Goal: Task Accomplishment & Management: Manage account settings

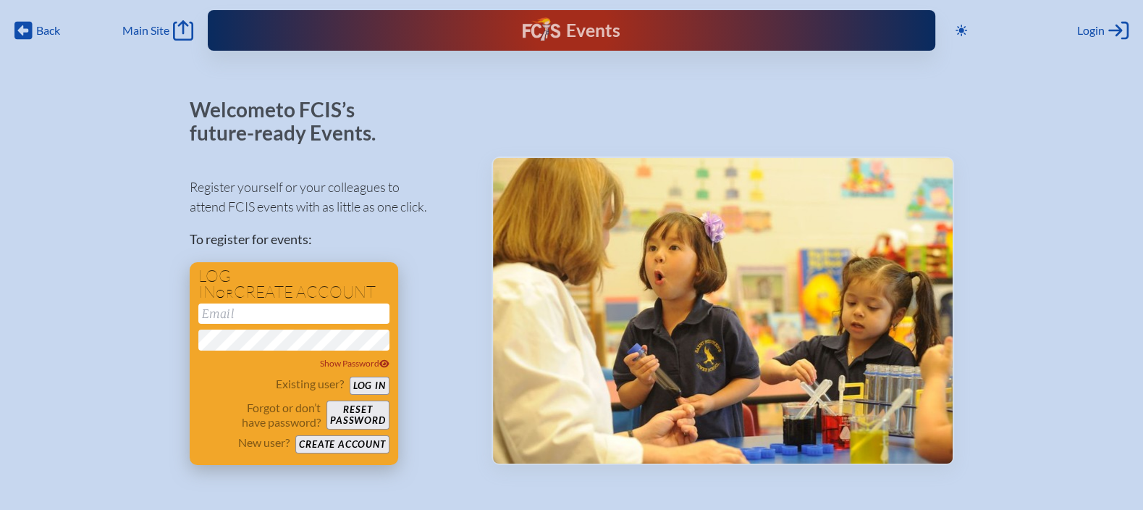
type input "[EMAIL_ADDRESS][DOMAIN_NAME]"
click at [382, 384] on button "Log in" at bounding box center [370, 385] width 40 height 18
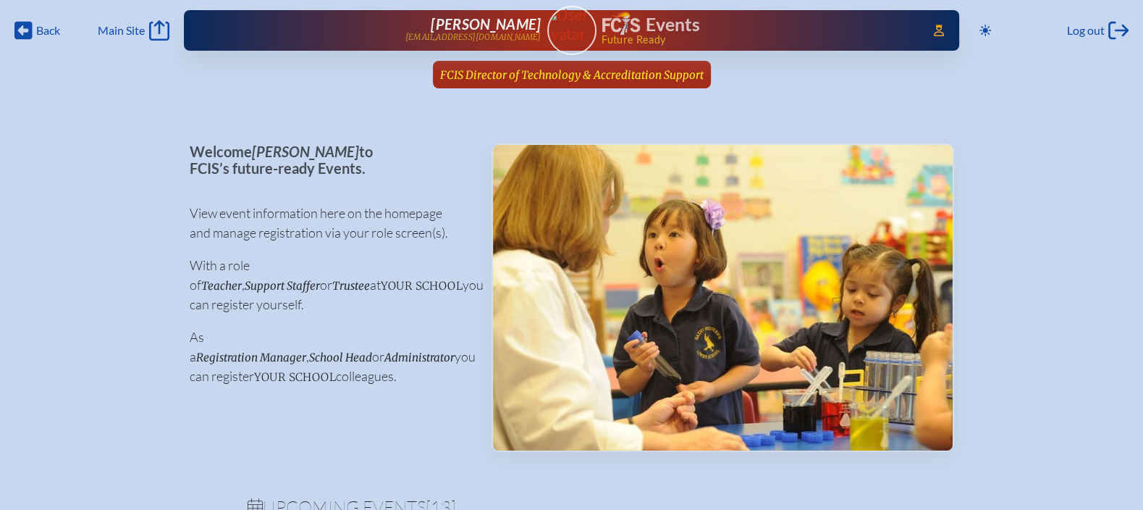
click at [539, 71] on span "FCIS Director of Technology & Accreditation Support" at bounding box center [572, 75] width 264 height 14
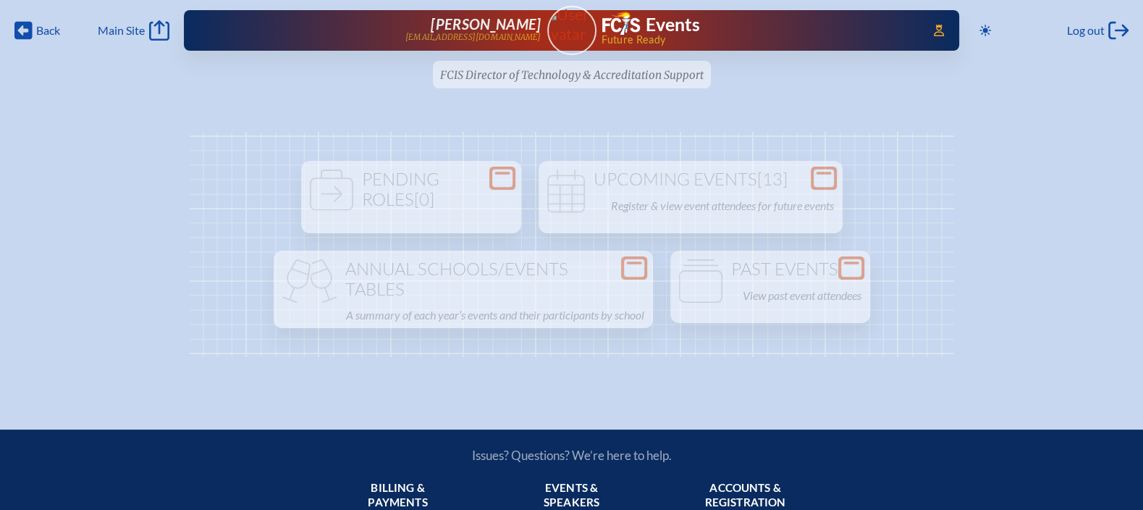
click at [570, 80] on ul "FCIS Director of Technology & Accreditation Support since July 1st, 2025" at bounding box center [571, 79] width 1143 height 36
click at [578, 37] on img at bounding box center [572, 24] width 62 height 38
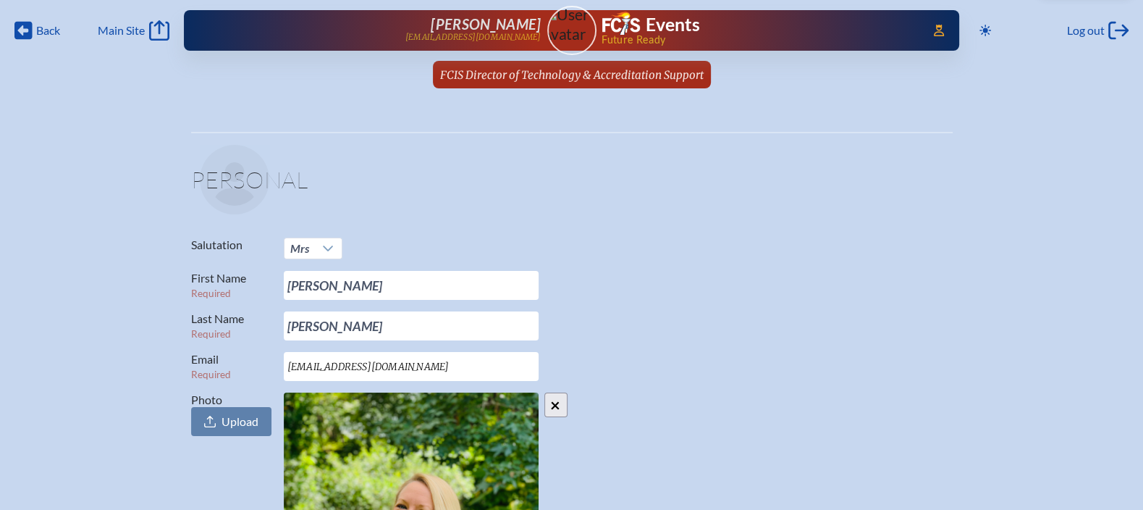
click at [463, 21] on div "Evelyn McCulloch emcculloch@fcis.org" at bounding box center [385, 30] width 311 height 29
click at [535, 77] on span "FCIS Director of Technology & Accreditation Support" at bounding box center [572, 75] width 264 height 14
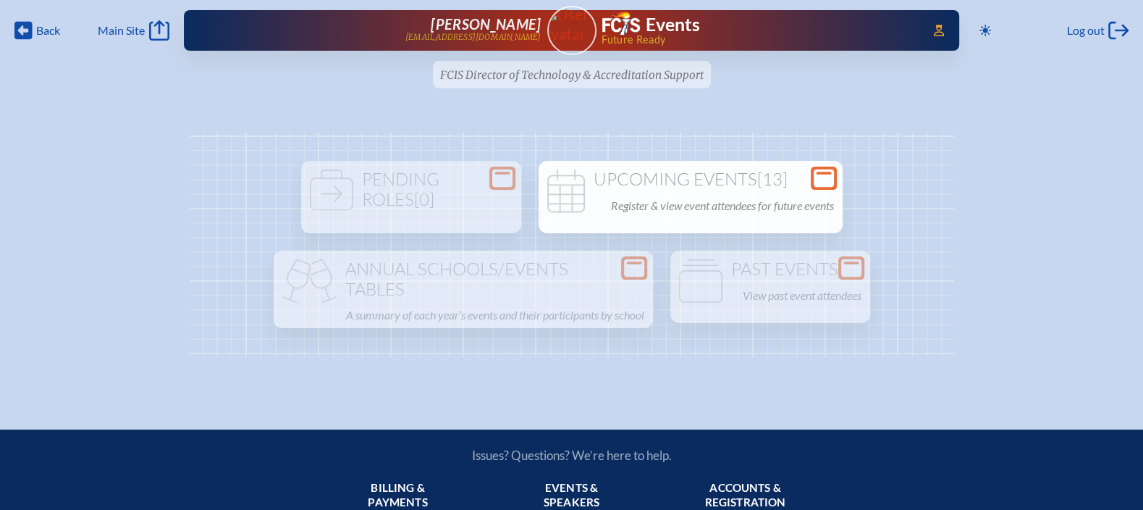
click at [751, 174] on h1 "Upcoming Events [13]" at bounding box center [690, 179] width 292 height 20
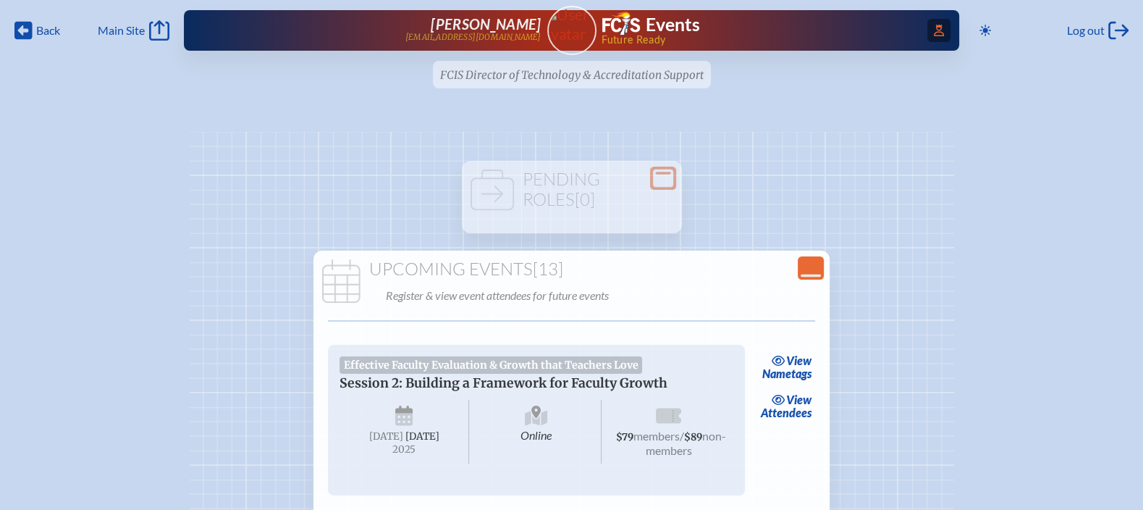
click at [931, 26] on span "Access Users..." at bounding box center [938, 30] width 23 height 23
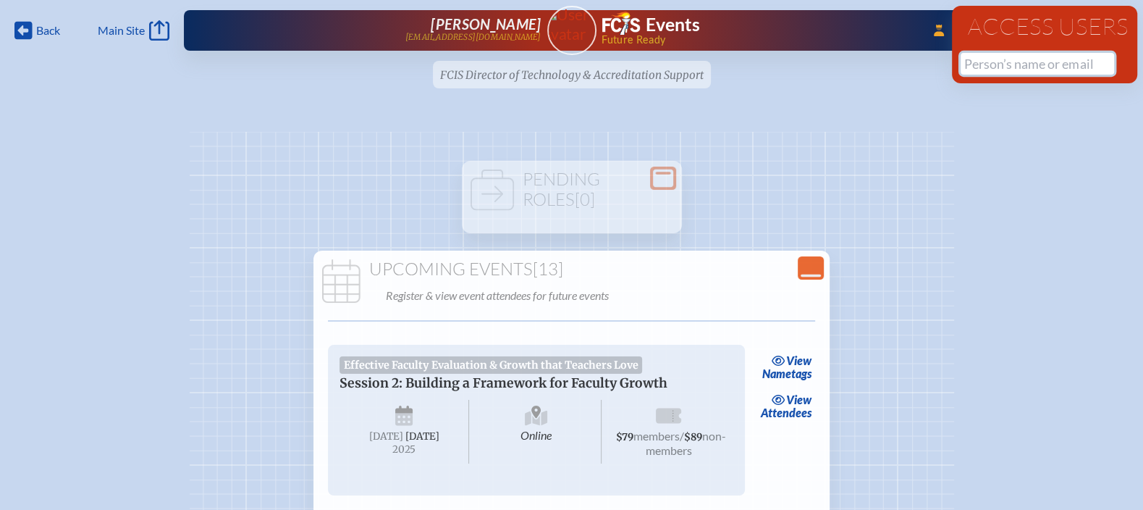
click at [987, 67] on input "text" at bounding box center [1037, 64] width 153 height 22
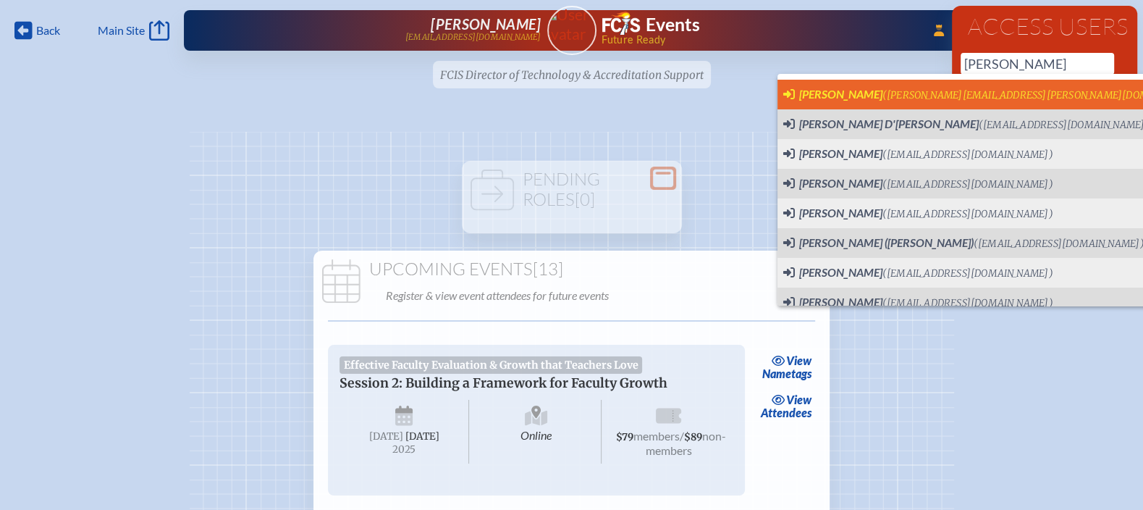
click at [951, 89] on span "(matt.stevens@pinecrest.edu)" at bounding box center [1044, 95] width 322 height 12
type input "matt.stevens@pinecrest.edu"
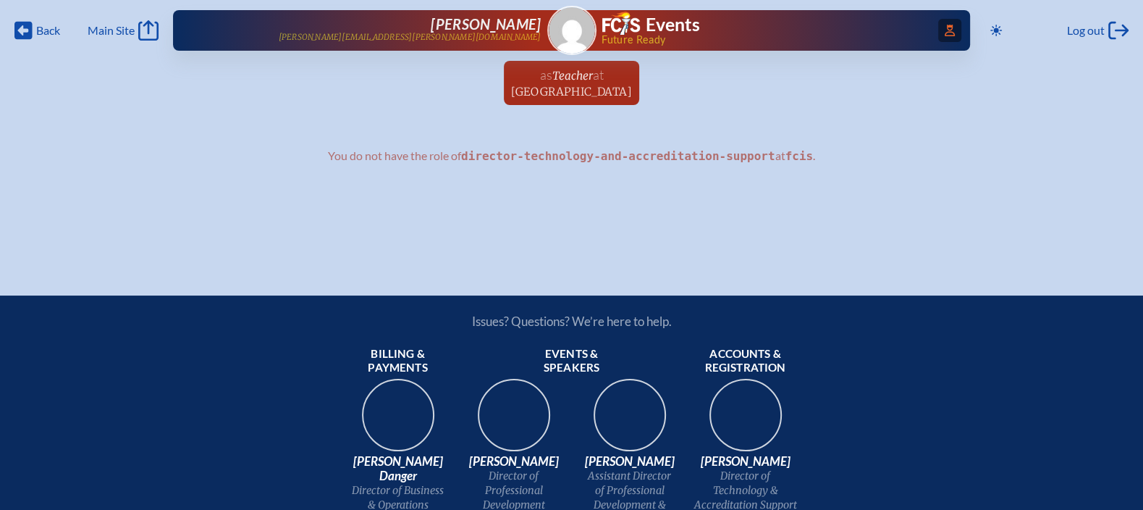
click at [945, 35] on icon at bounding box center [950, 31] width 10 height 12
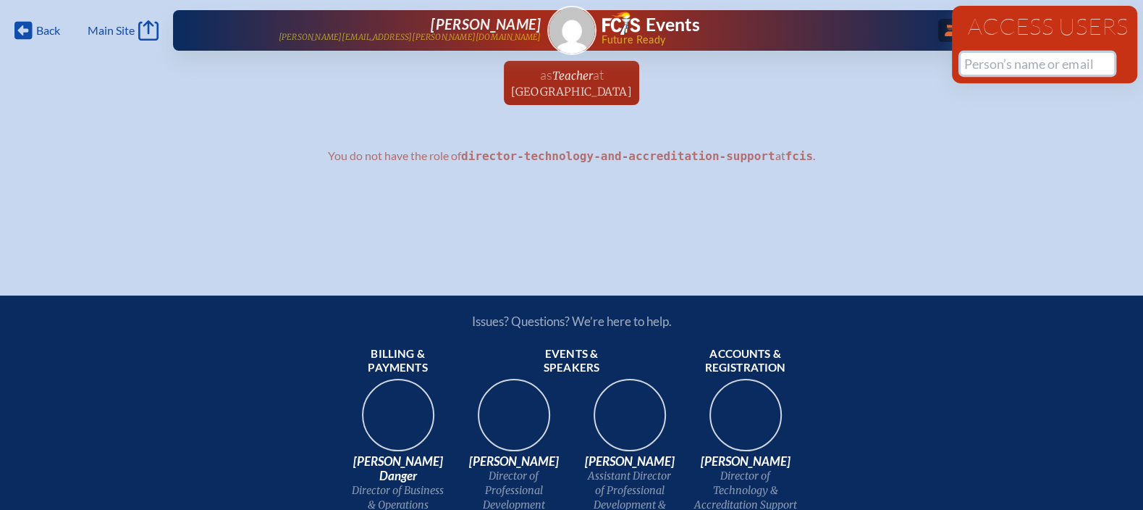
click at [989, 60] on input "text" at bounding box center [1037, 64] width 153 height 22
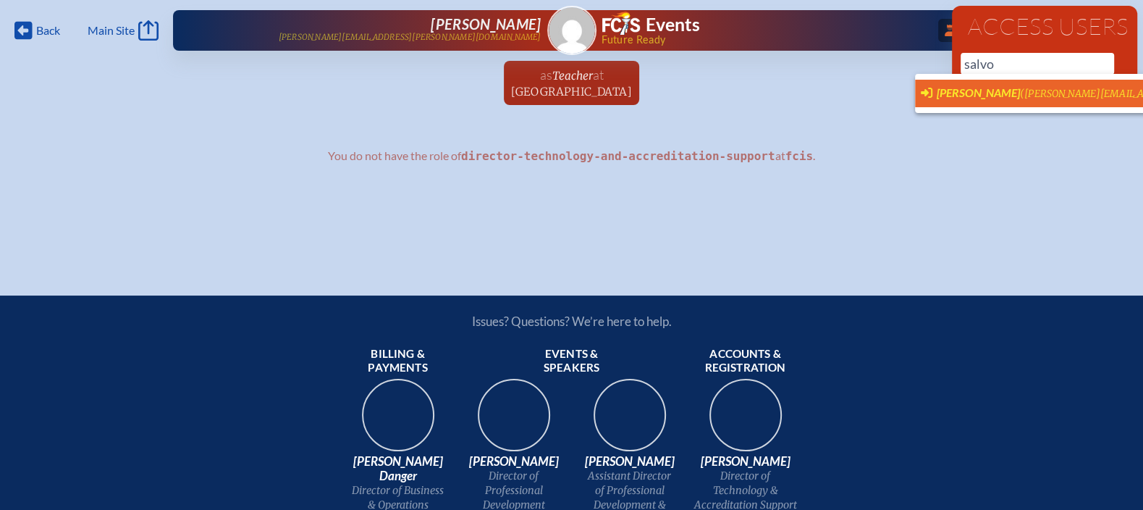
click at [987, 90] on span "[PERSON_NAME]" at bounding box center [978, 92] width 83 height 14
type input "[PERSON_NAME][EMAIL_ADDRESS][PERSON_NAME][PERSON_NAME][DOMAIN_NAME]"
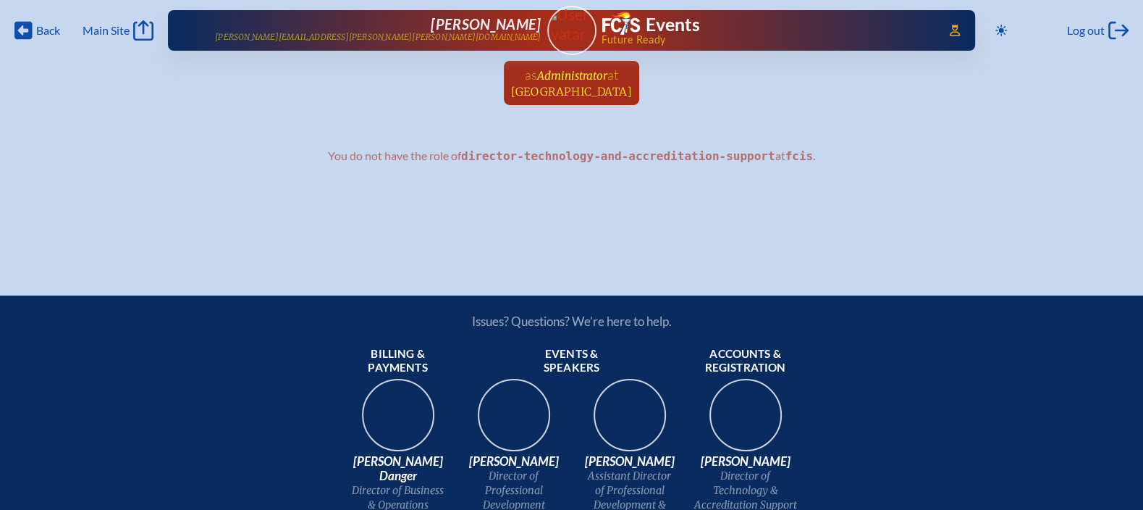
click at [588, 87] on span "[GEOGRAPHIC_DATA]" at bounding box center [571, 92] width 121 height 14
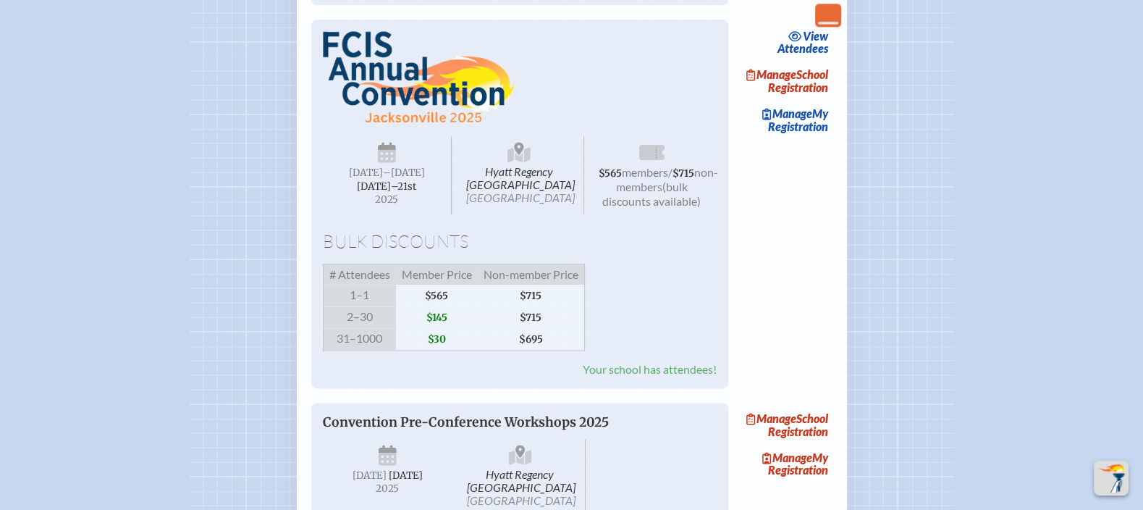
scroll to position [1665, 0]
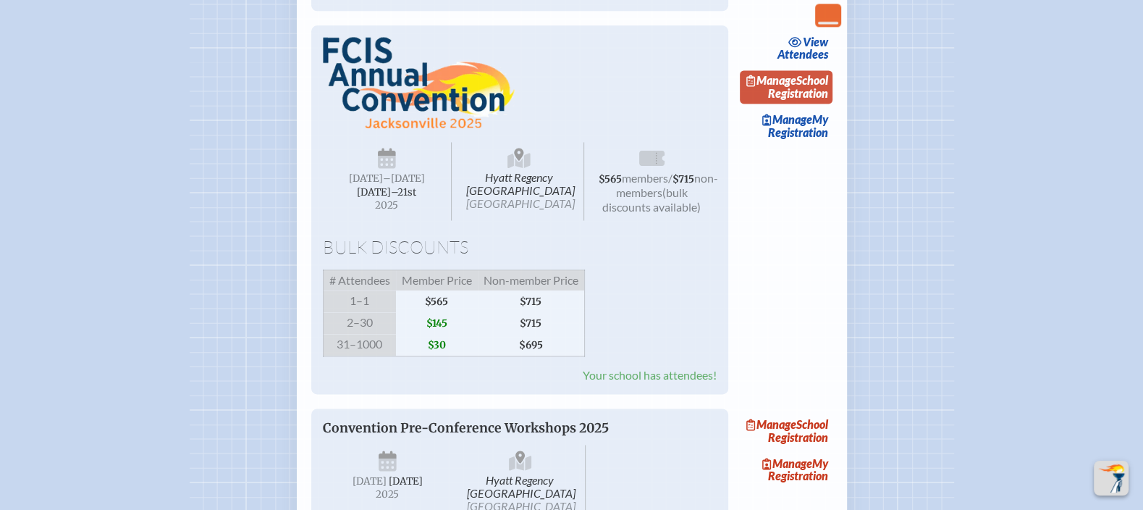
click at [820, 104] on link "Manage School Registration" at bounding box center [786, 86] width 93 height 33
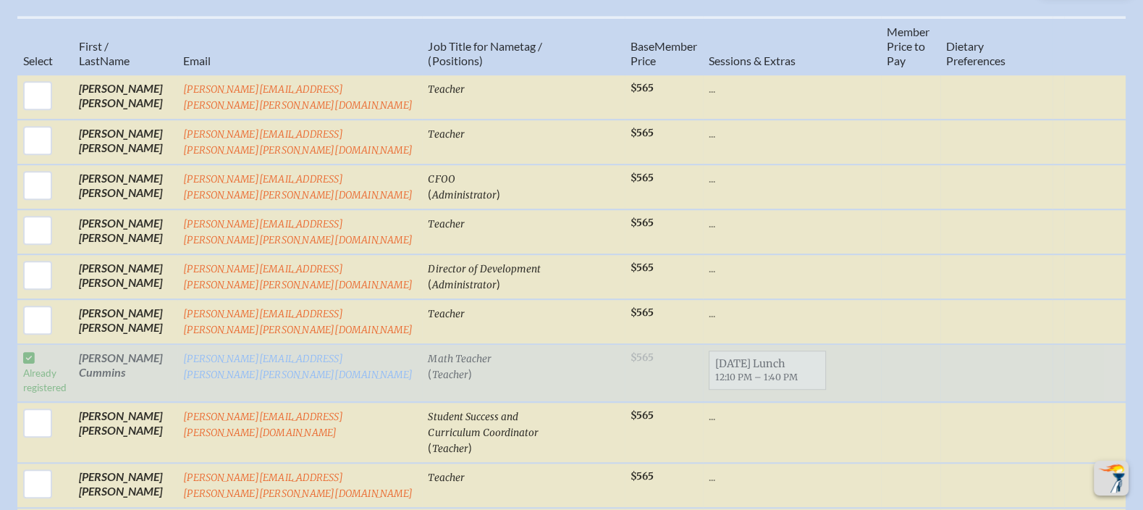
scroll to position [914, 0]
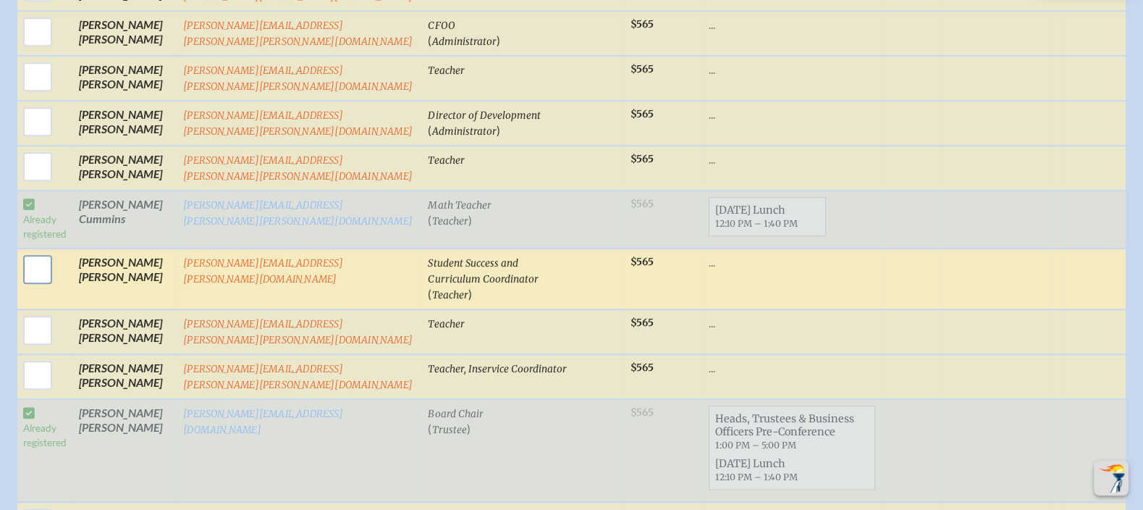
click at [46, 262] on input "checkbox" at bounding box center [38, 269] width 36 height 36
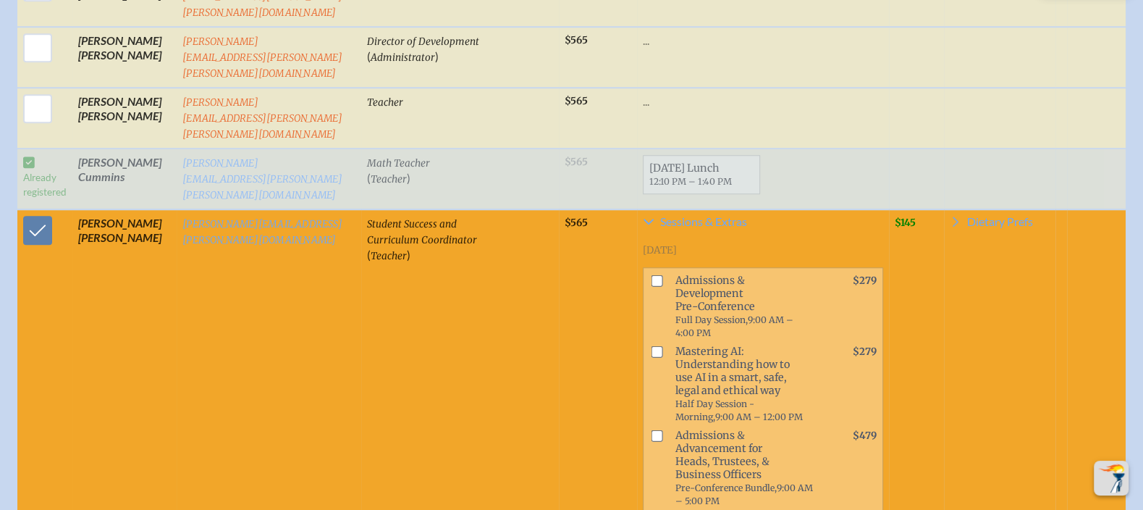
scroll to position [1121, 0]
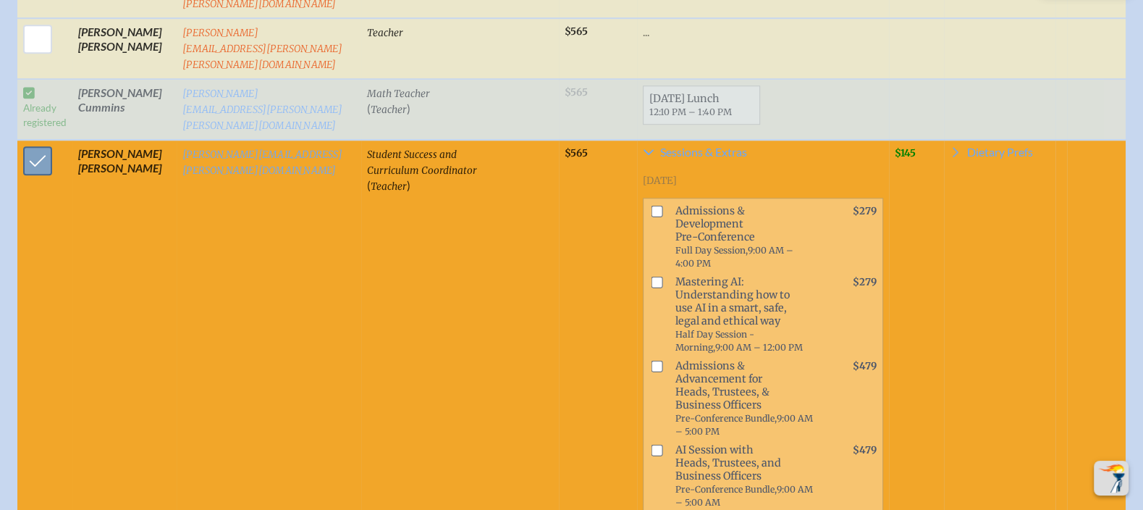
click at [43, 143] on input "checkbox" at bounding box center [38, 161] width 36 height 36
checkbox input "false"
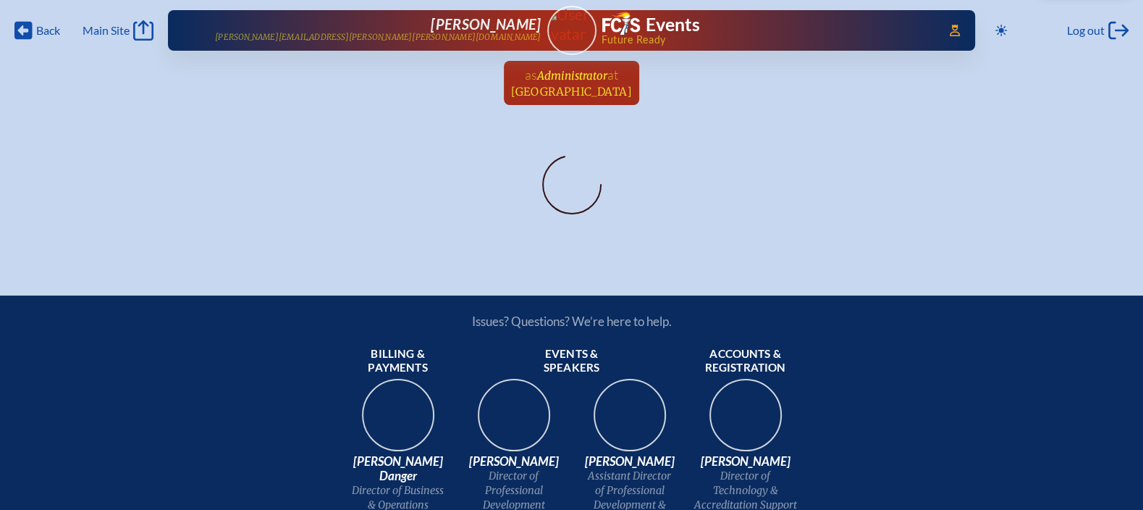
click at [576, 93] on span "[GEOGRAPHIC_DATA]" at bounding box center [571, 92] width 121 height 14
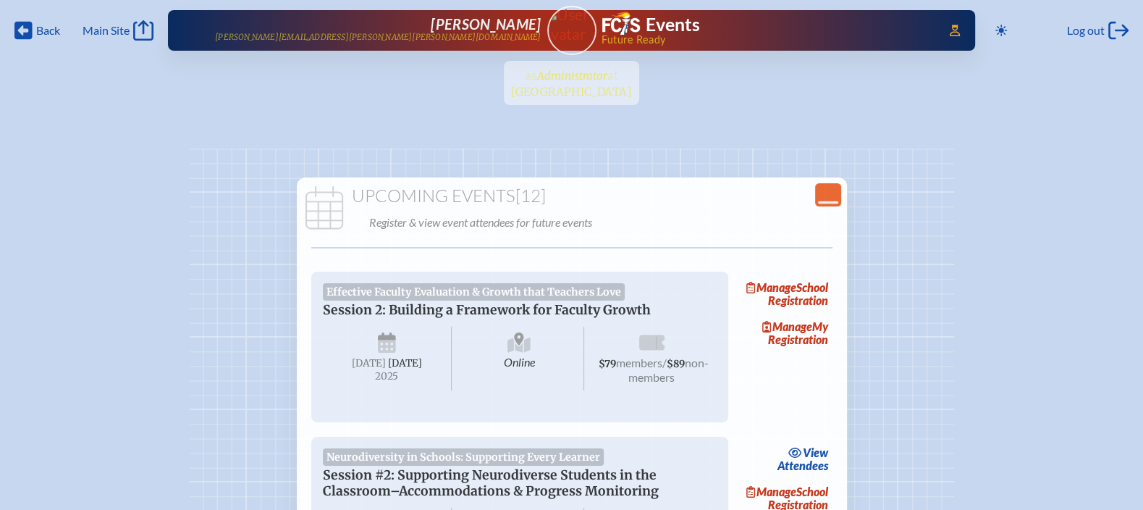
scroll to position [94, 0]
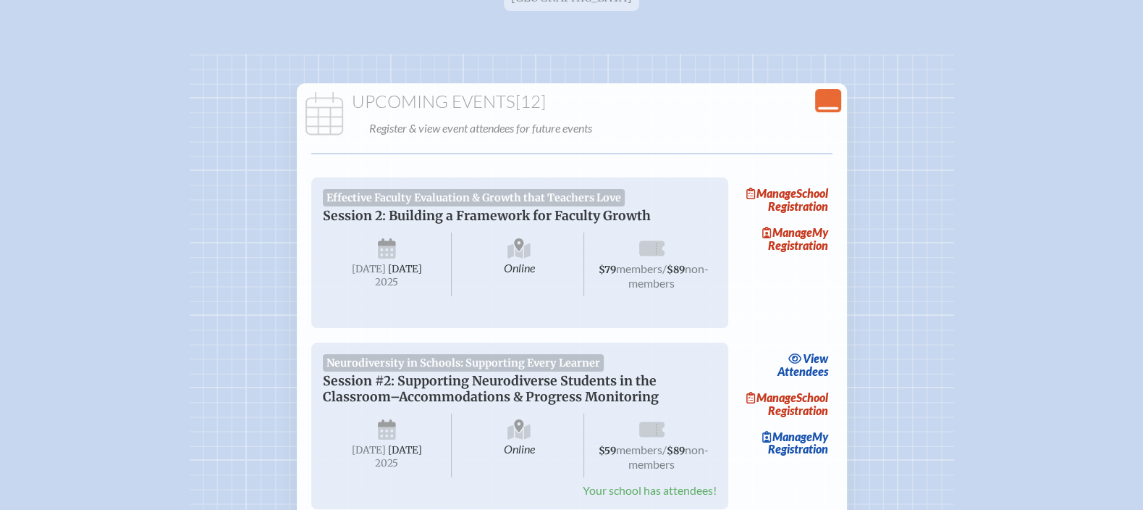
click at [819, 98] on icon "Close Console" at bounding box center [828, 100] width 20 height 20
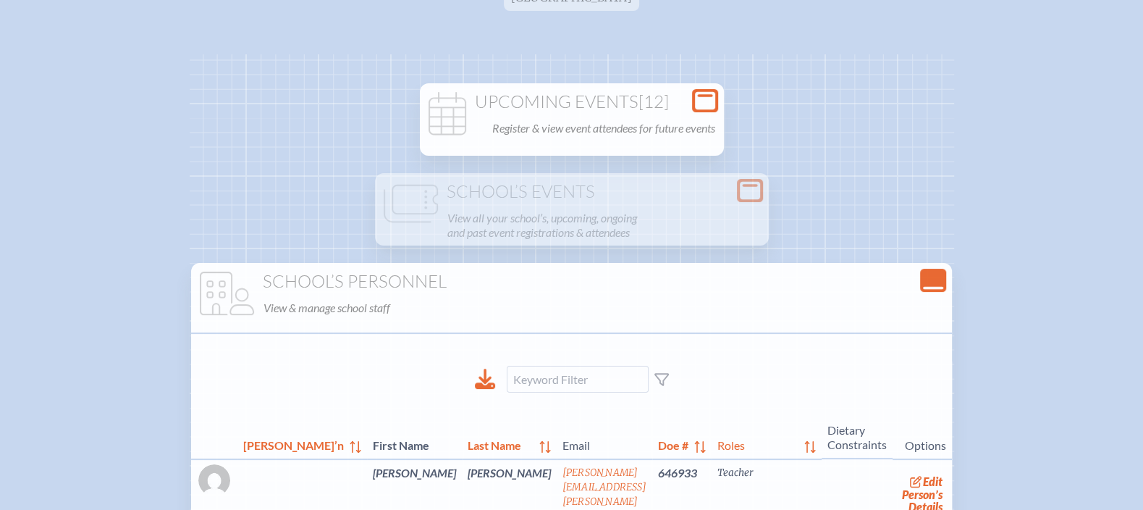
click at [923, 283] on icon "Close Console" at bounding box center [933, 280] width 20 height 20
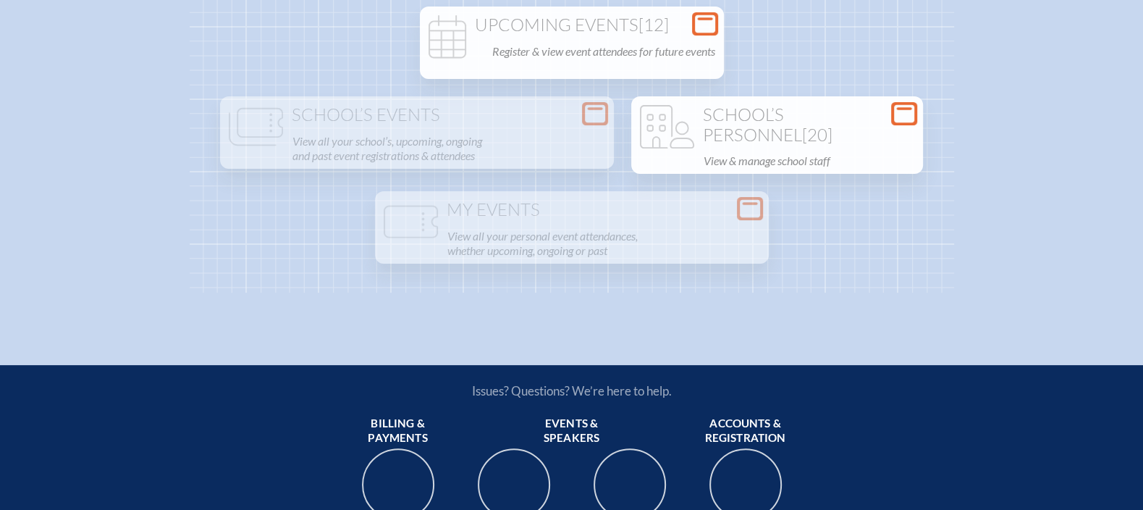
scroll to position [196, 0]
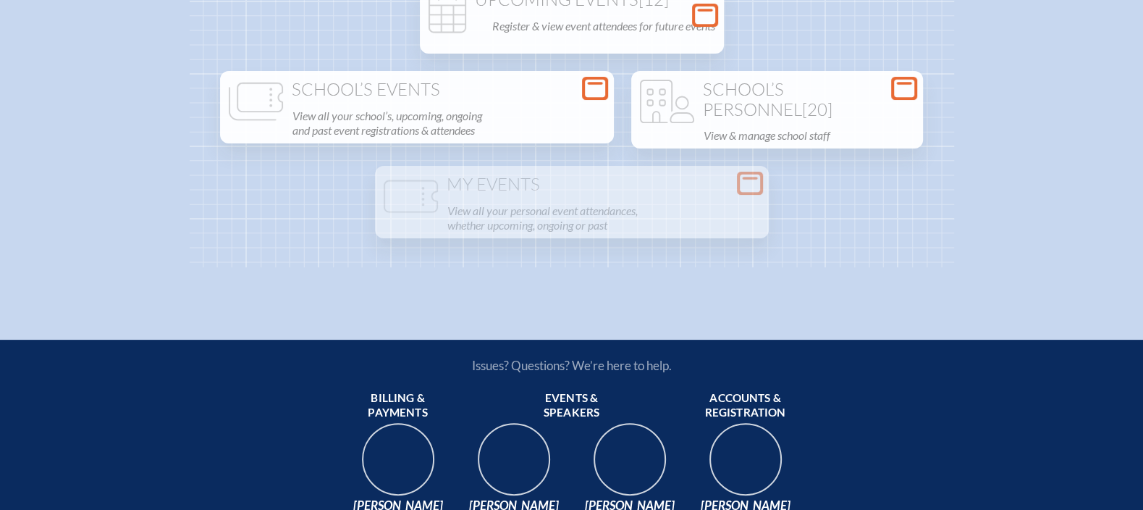
click at [611, 96] on div "School’s Events View all your school’s, upcoming, ongoing and past event regist…" at bounding box center [417, 110] width 388 height 61
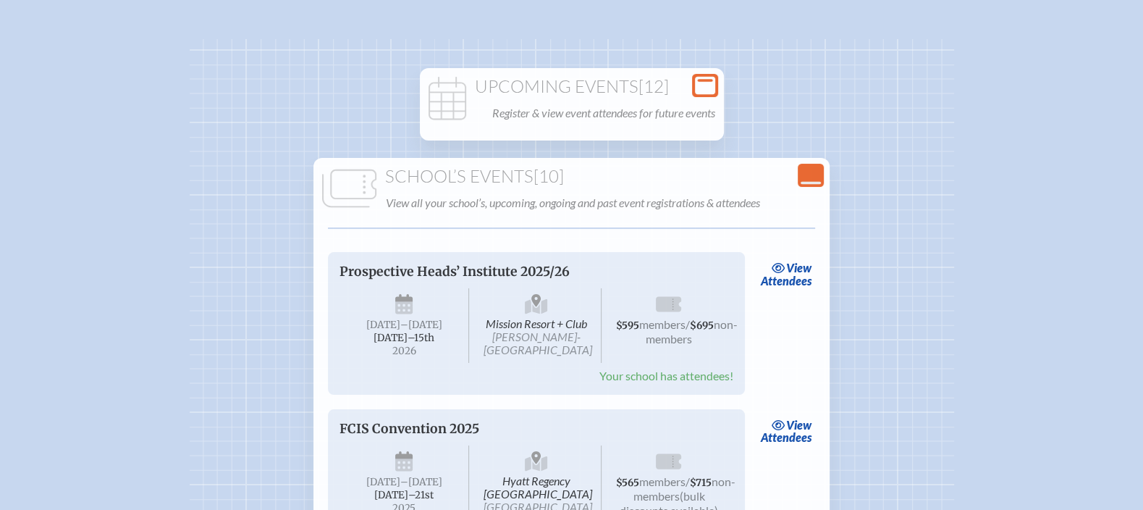
click at [715, 90] on icon at bounding box center [705, 86] width 20 height 18
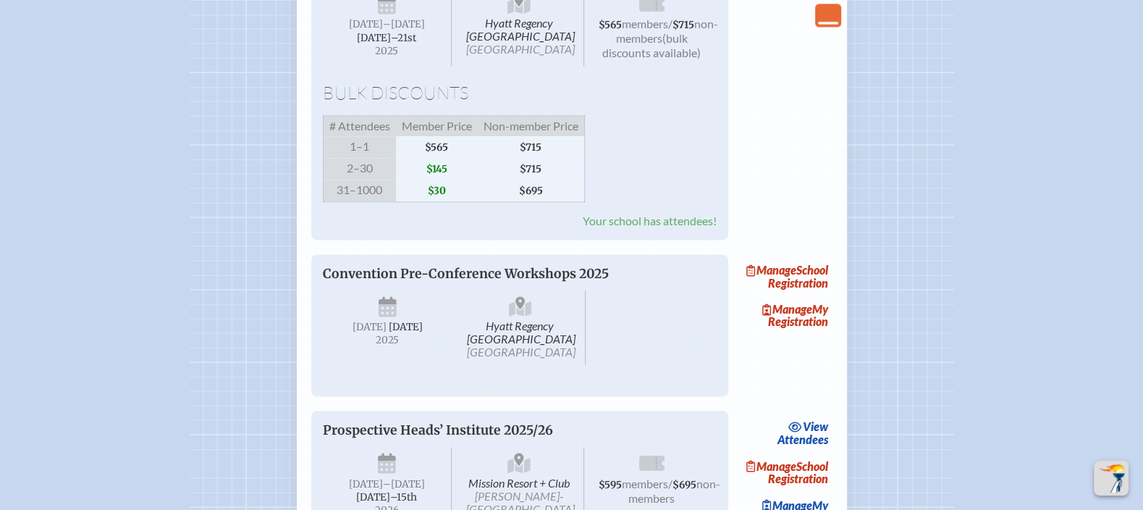
scroll to position [1853, 0]
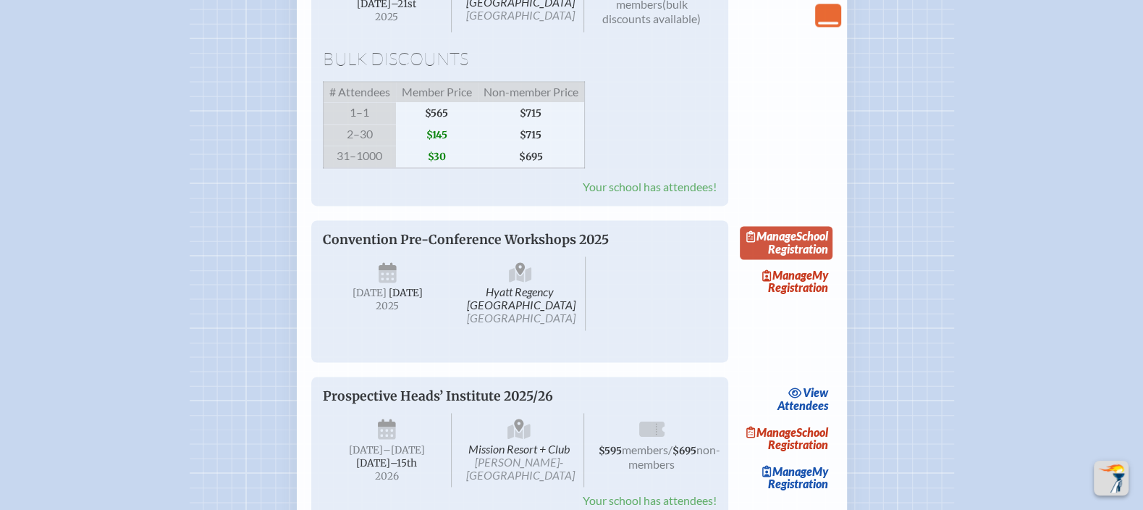
click at [796, 243] on span "Manage" at bounding box center [771, 236] width 50 height 14
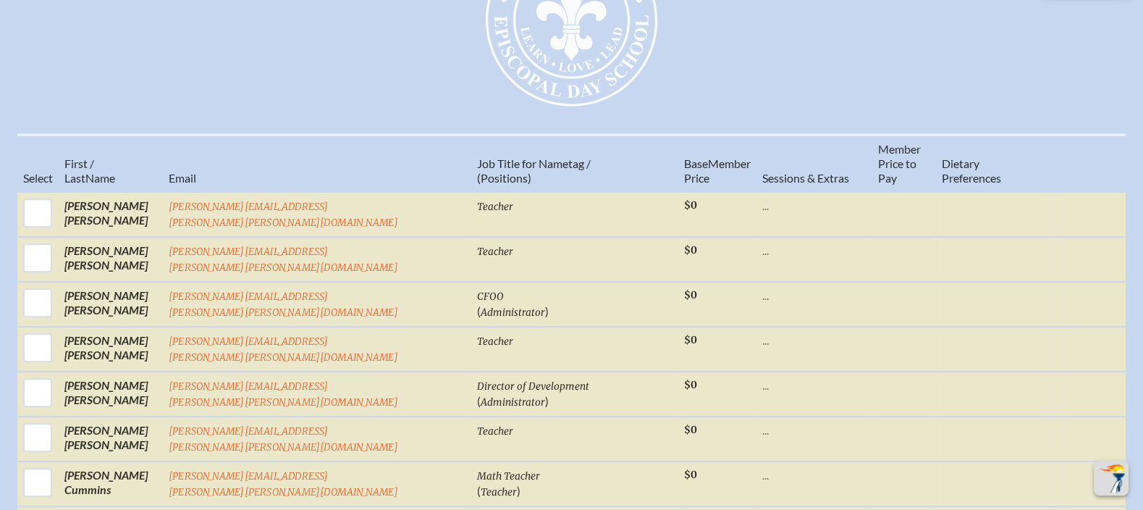
scroll to position [573, 0]
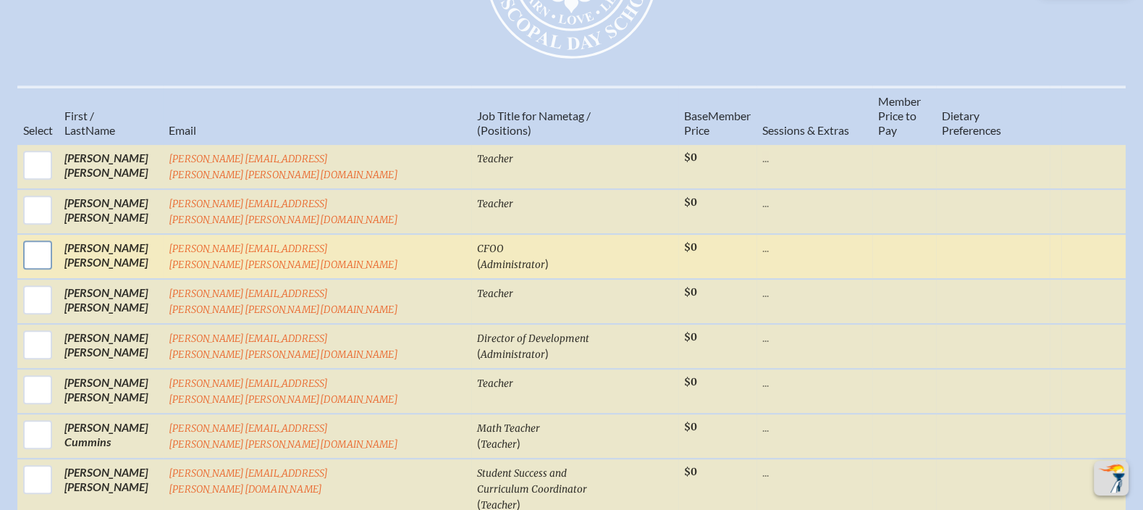
click at [56, 249] on input "checkbox" at bounding box center [38, 255] width 36 height 36
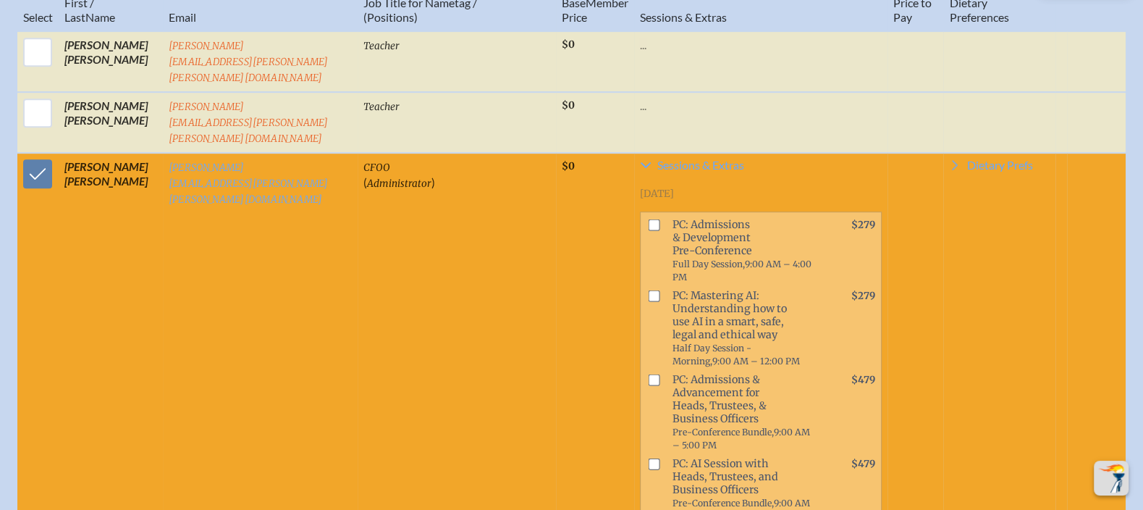
scroll to position [725, 0]
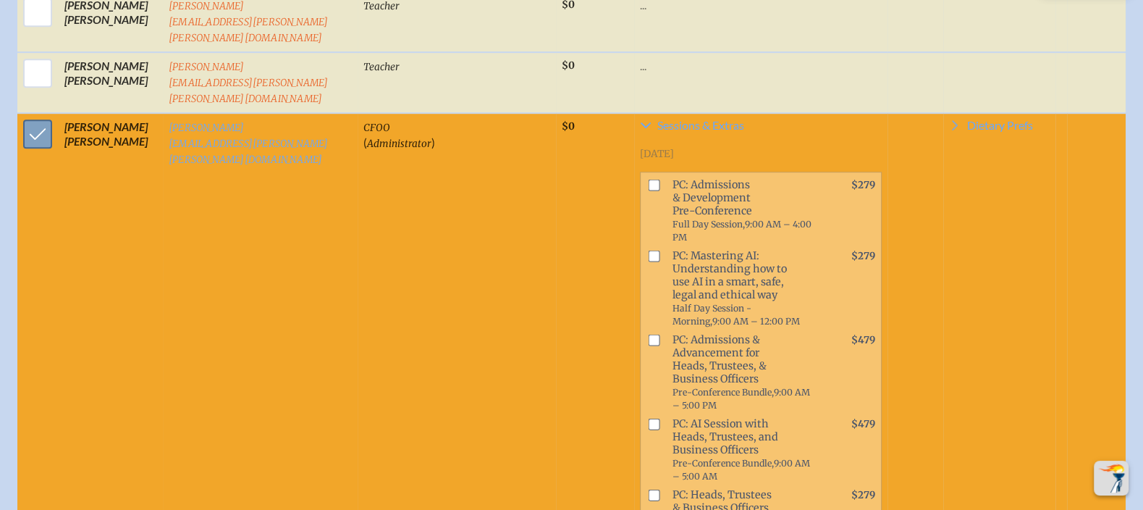
click at [36, 116] on input "checkbox" at bounding box center [38, 134] width 36 height 36
checkbox input "false"
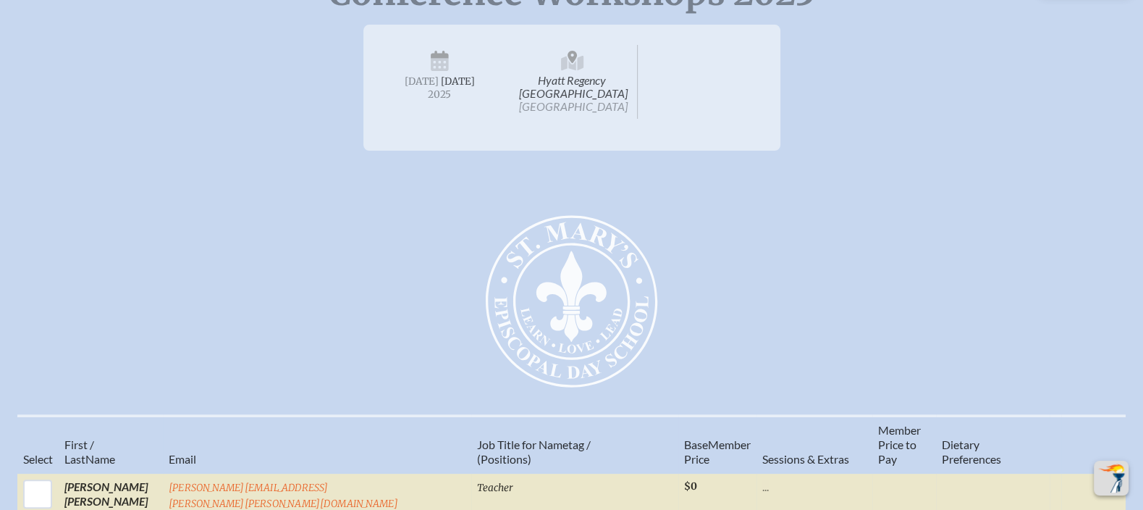
scroll to position [0, 0]
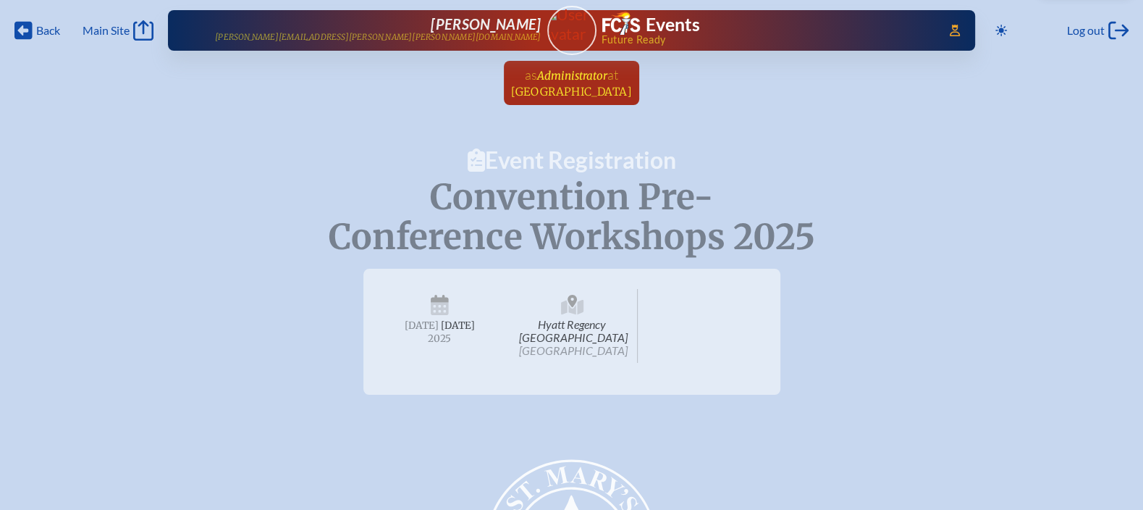
click at [594, 80] on span "Administrator" at bounding box center [572, 76] width 70 height 14
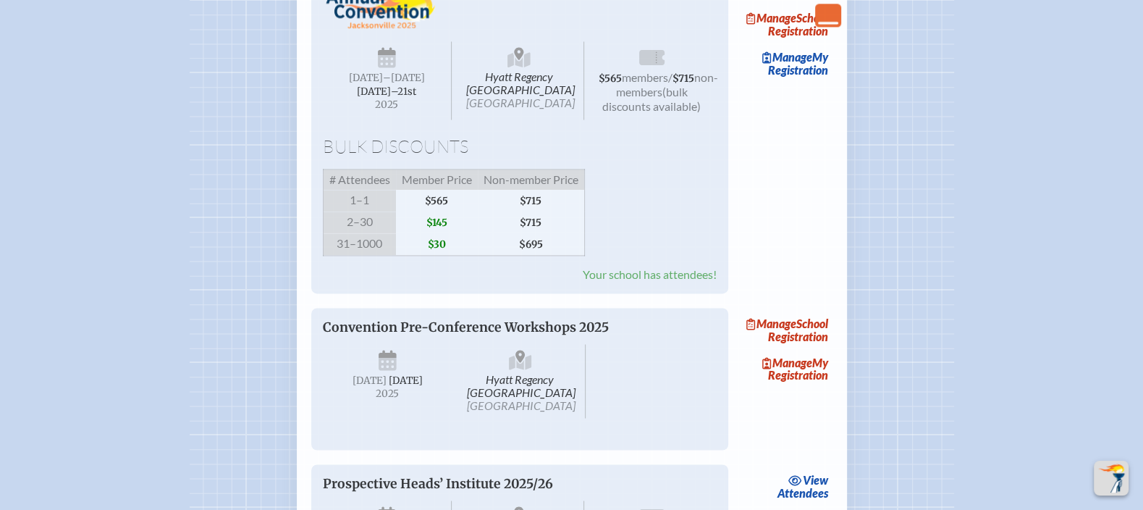
scroll to position [1739, 0]
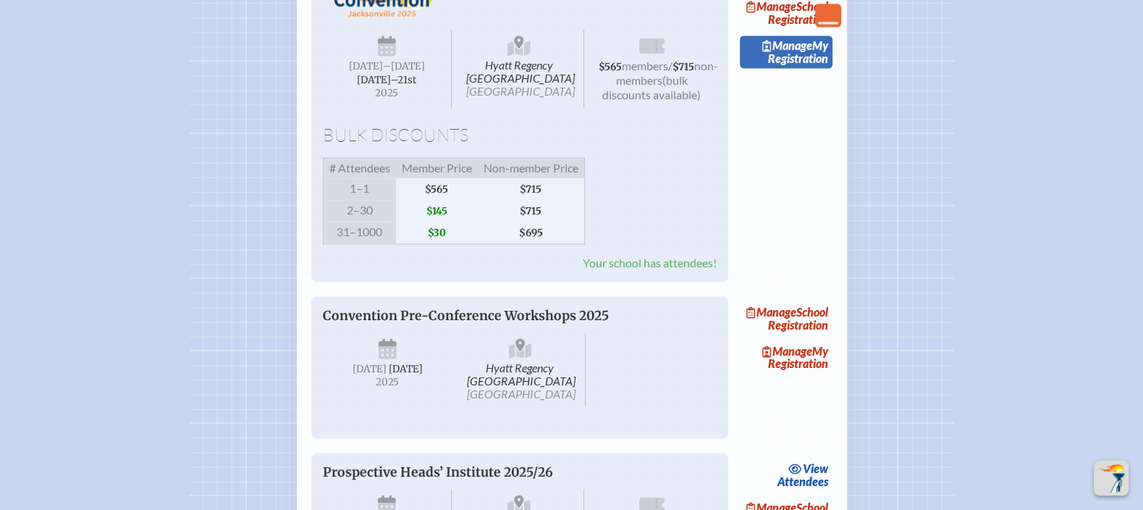
click at [827, 69] on link "Manage My Registration" at bounding box center [786, 51] width 93 height 33
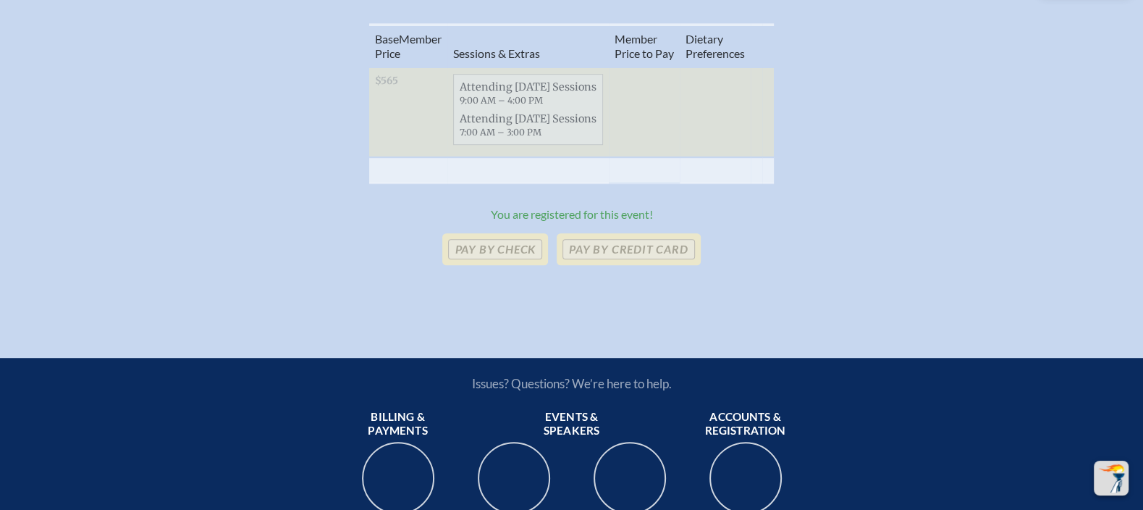
scroll to position [715, 0]
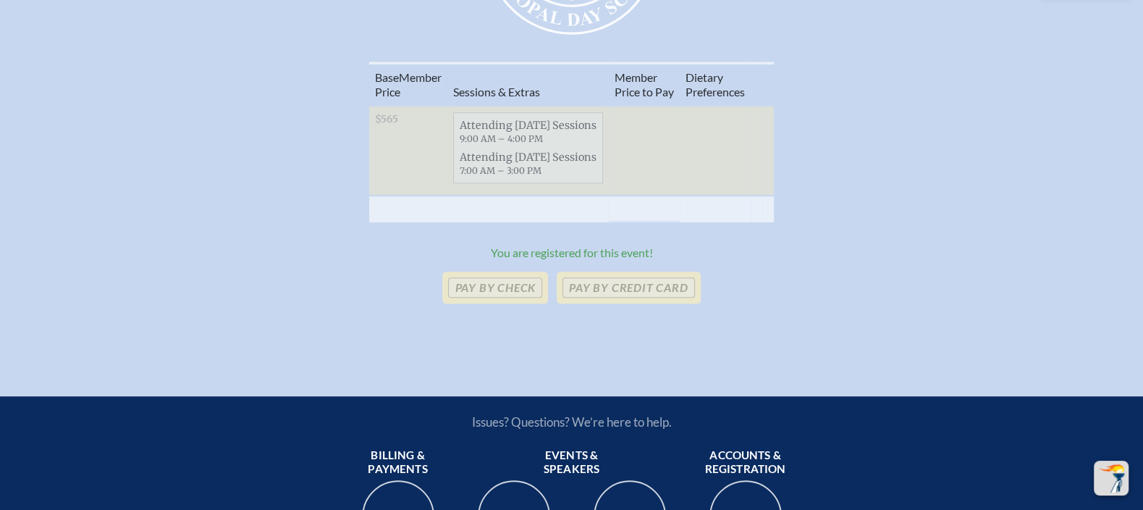
scroll to position [1739, 0]
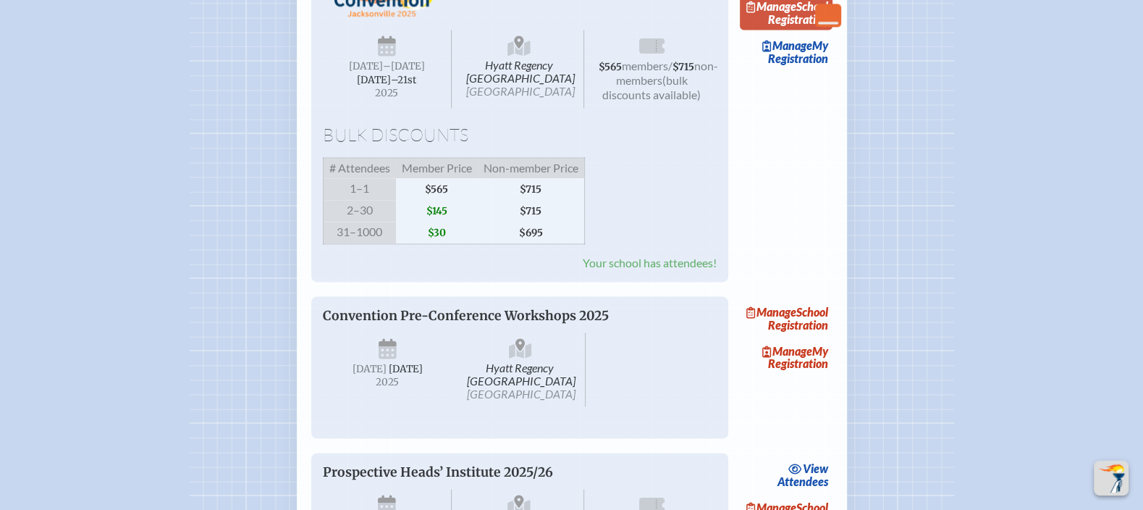
click at [806, 30] on link "Manage School Registration" at bounding box center [786, 12] width 93 height 33
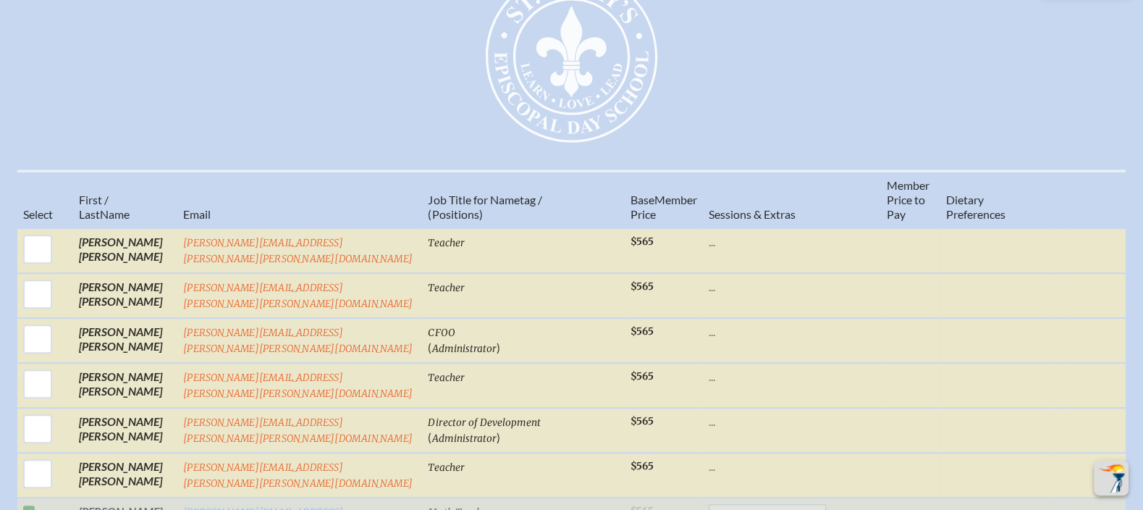
scroll to position [646, 0]
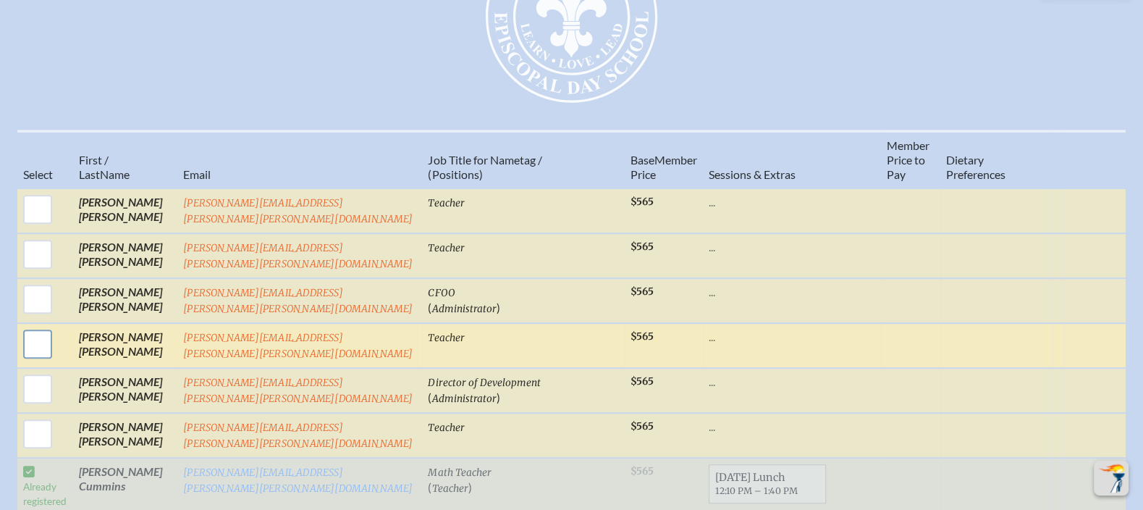
click at [47, 344] on input "checkbox" at bounding box center [38, 344] width 36 height 36
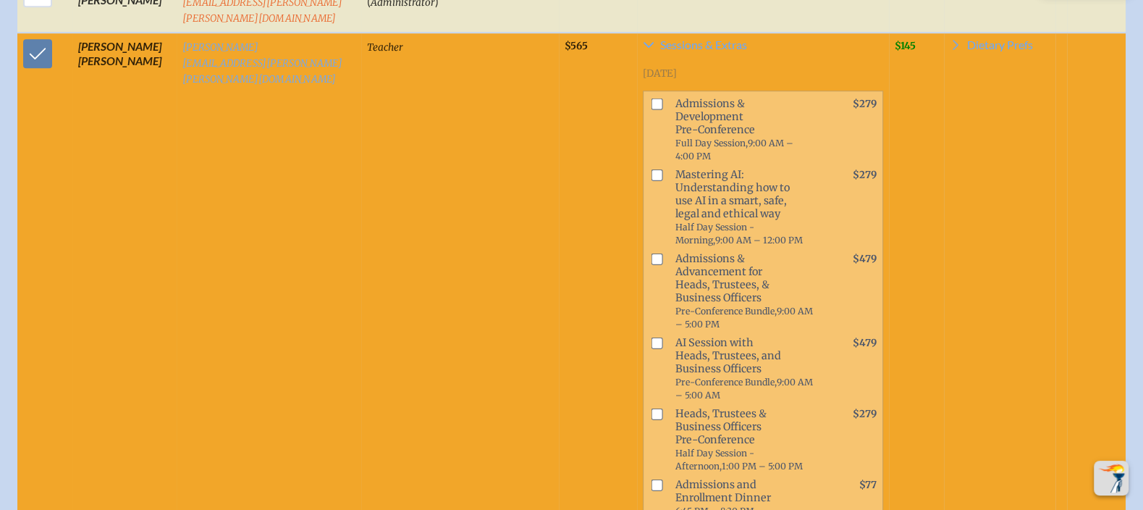
scroll to position [940, 0]
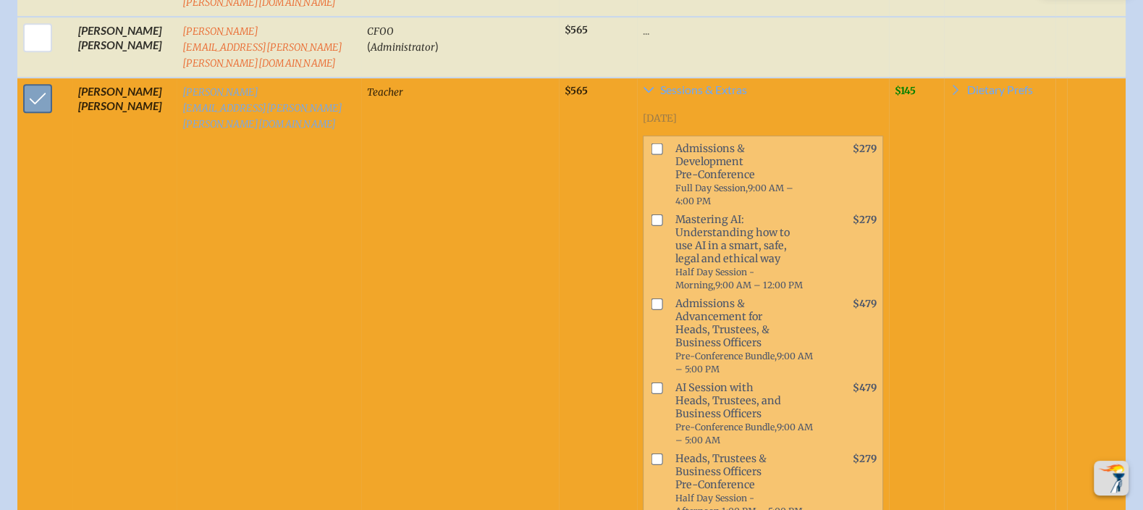
click at [36, 80] on input "checkbox" at bounding box center [38, 98] width 36 height 36
checkbox input "false"
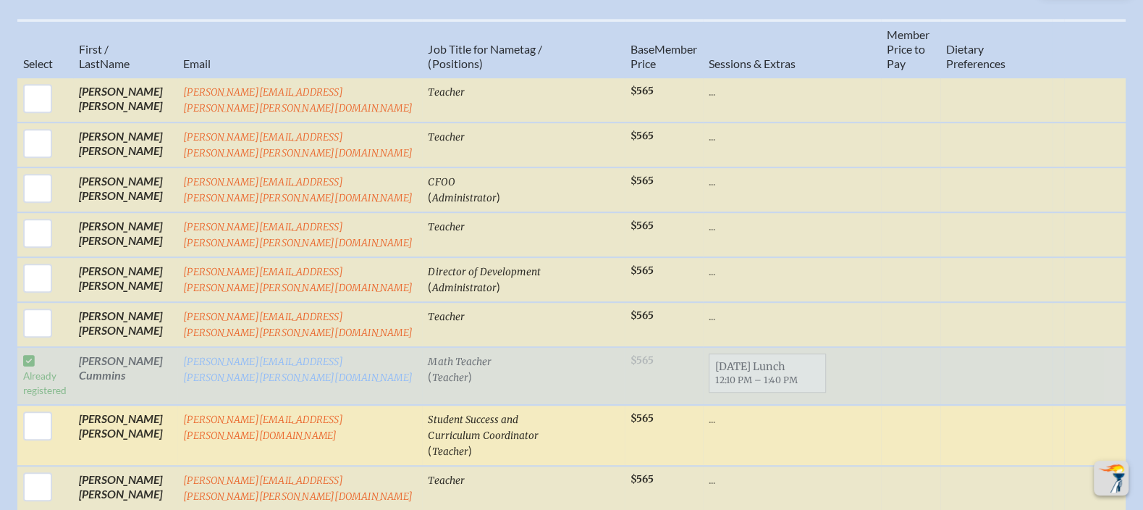
scroll to position [740, 0]
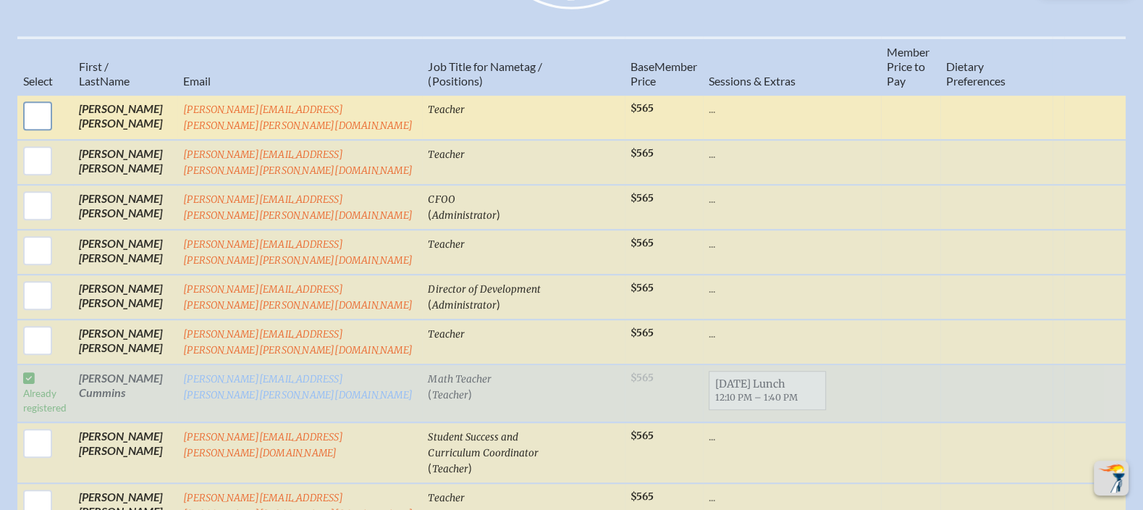
click at [49, 132] on input "checkbox" at bounding box center [38, 116] width 36 height 36
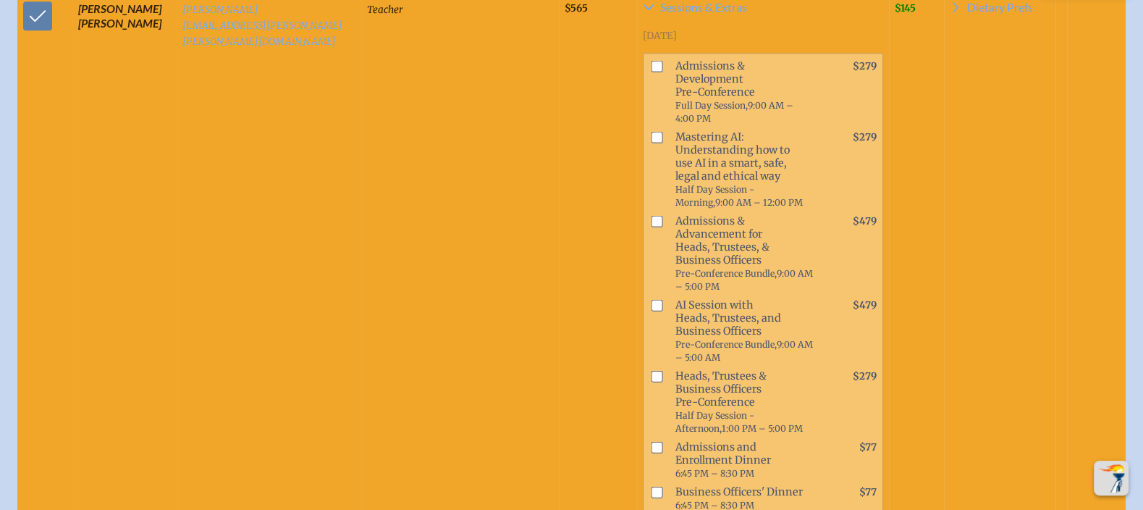
scroll to position [841, 0]
click at [41, 27] on input "checkbox" at bounding box center [38, 15] width 36 height 36
checkbox input "false"
